Goal: Task Accomplishment & Management: Use online tool/utility

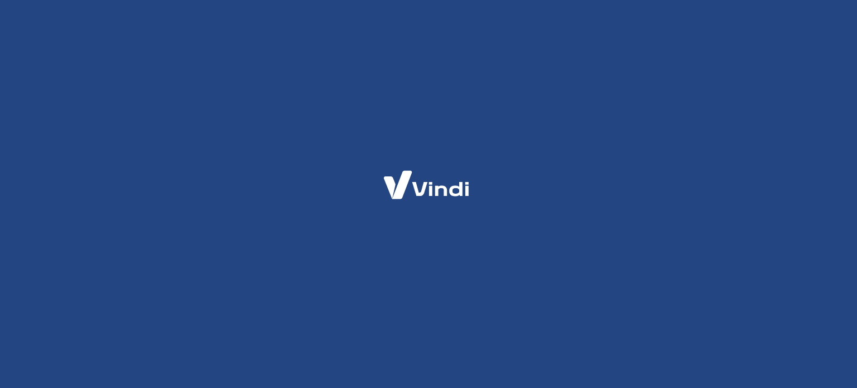
click at [567, 124] on div at bounding box center [428, 194] width 857 height 388
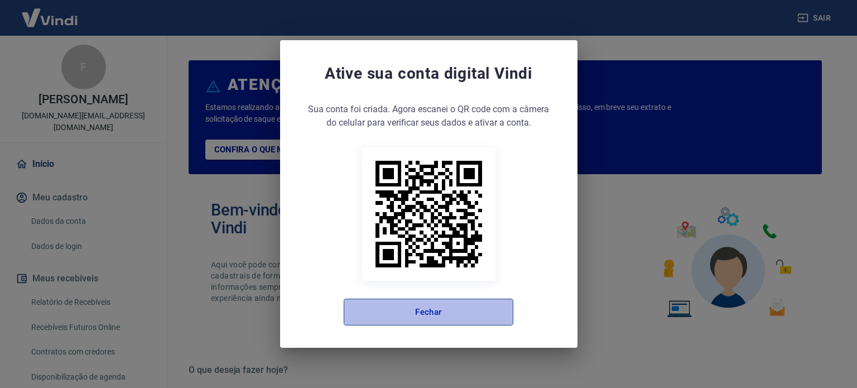
click at [448, 314] on button "Fechar" at bounding box center [429, 312] width 170 height 27
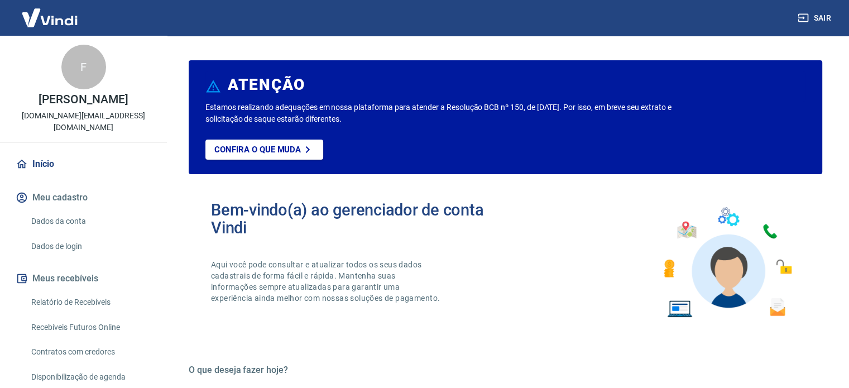
scroll to position [112, 0]
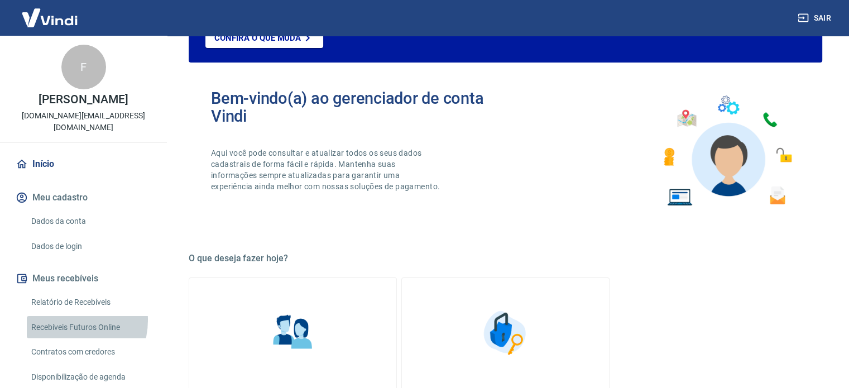
click at [66, 316] on link "Recebíveis Futuros Online" at bounding box center [90, 327] width 127 height 23
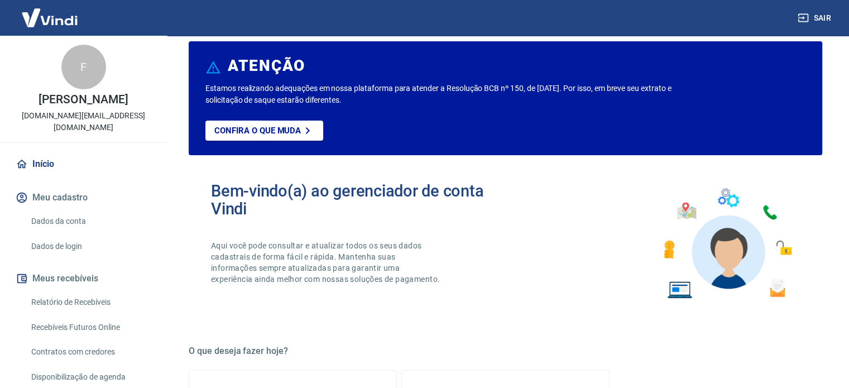
scroll to position [0, 0]
